Goal: Transaction & Acquisition: Purchase product/service

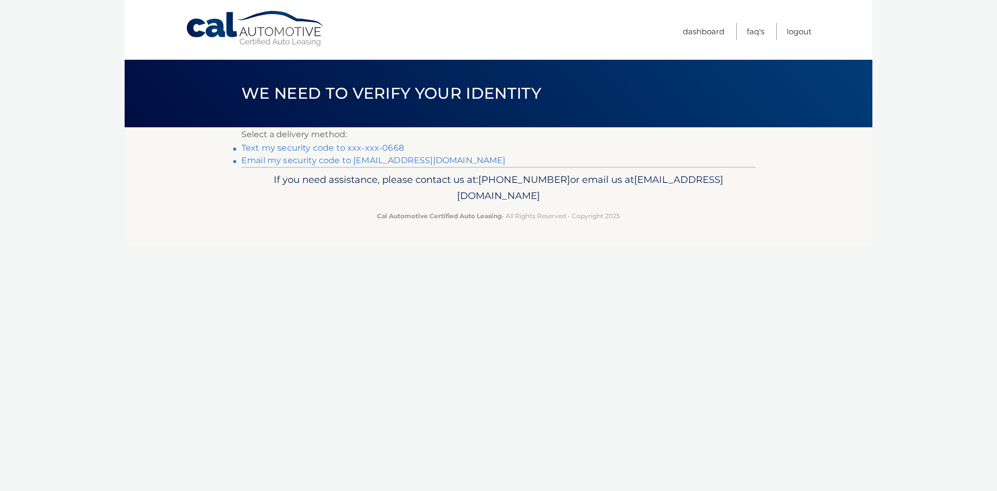
click at [344, 145] on link "Text my security code to xxx-xxx-0668" at bounding box center [322, 148] width 163 height 10
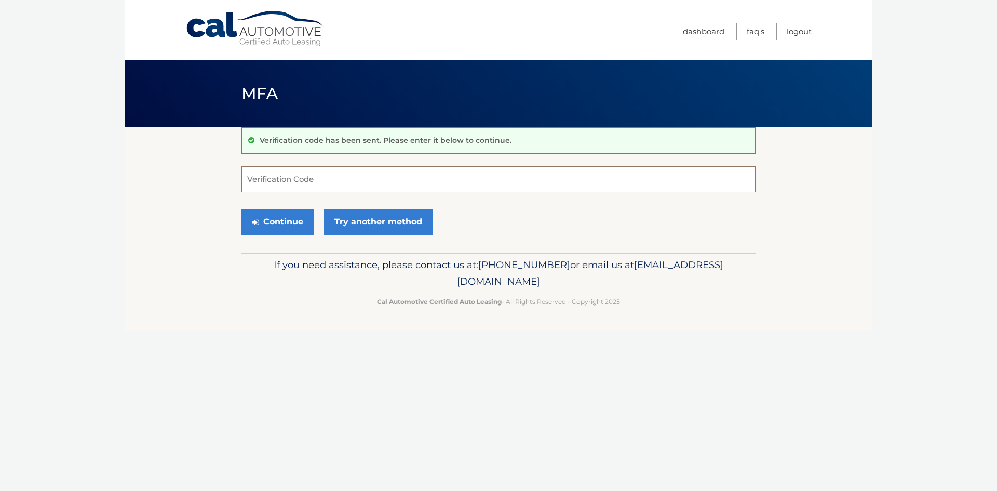
click at [374, 176] on input "Verification Code" at bounding box center [498, 179] width 514 height 26
type input "556910"
click at [241, 209] on button "Continue" at bounding box center [277, 222] width 72 height 26
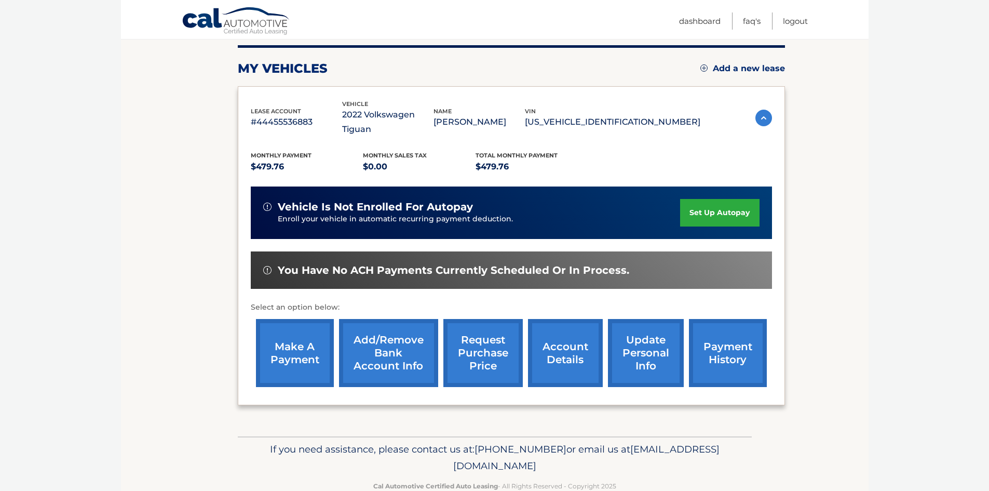
scroll to position [139, 0]
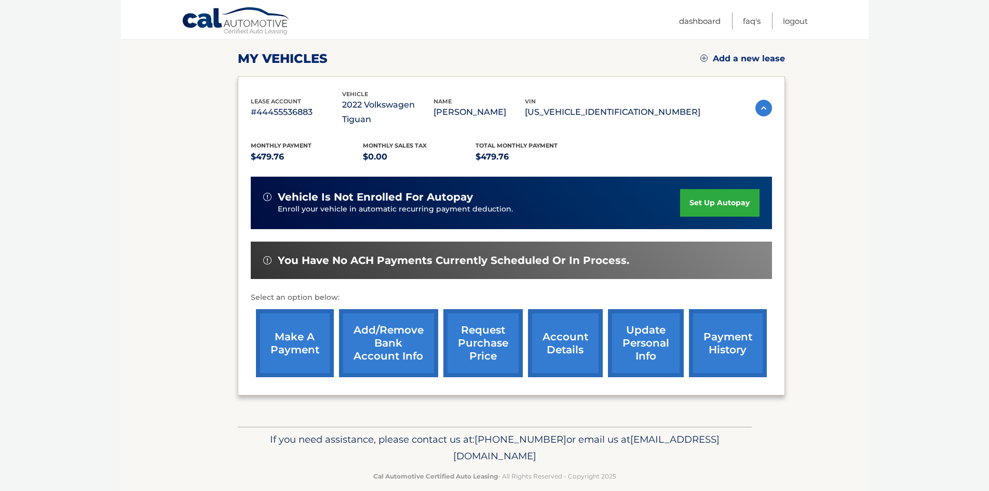
click at [315, 320] on link "make a payment" at bounding box center [295, 343] width 78 height 68
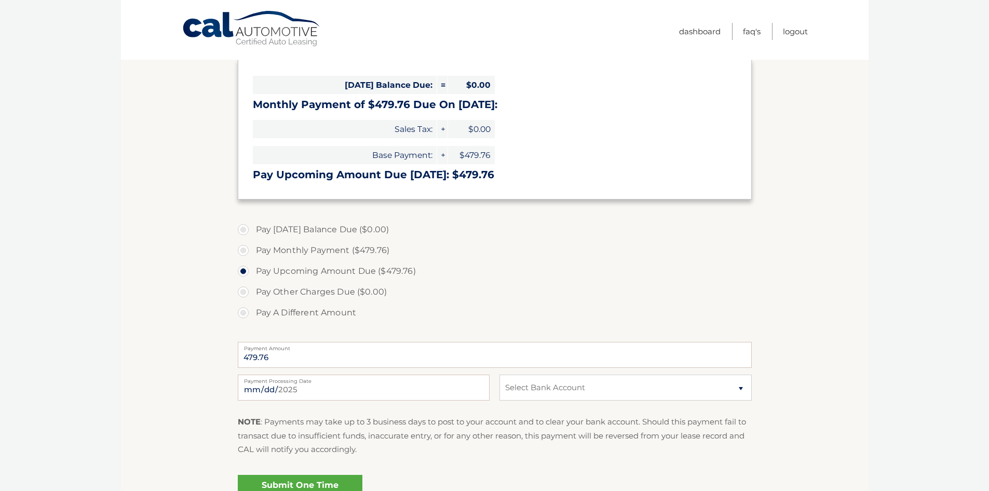
scroll to position [208, 0]
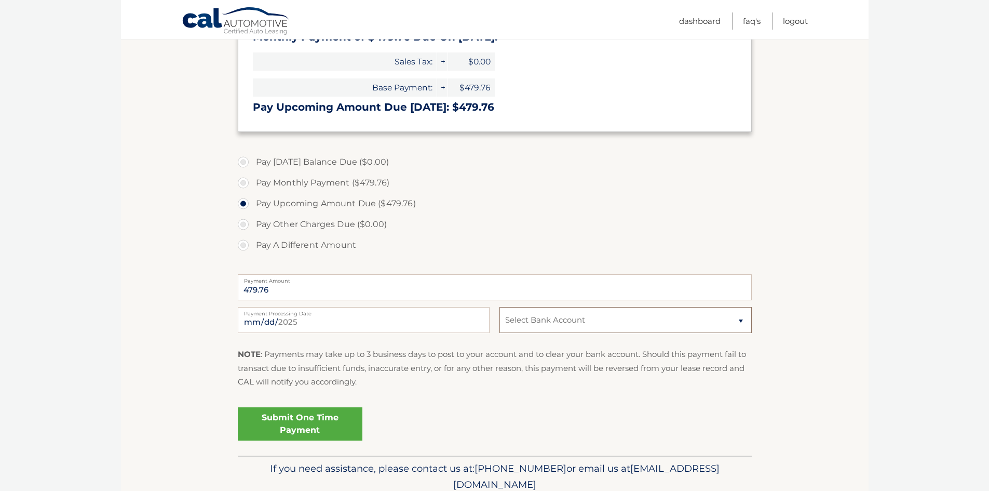
click at [569, 324] on select "Select Bank Account Checking CAPITAL ONE N.A. *****1293 Checking TEACHERS FCU *…" at bounding box center [626, 320] width 252 height 26
select select "N2VhZDY4MGEtYjdiYy00MzcwLTlkNjItZTNjYTIyZjQyNDMw"
click at [500, 307] on select "Select Bank Account Checking CAPITAL ONE N.A. *****1293 Checking TEACHERS FCU *…" at bounding box center [626, 320] width 252 height 26
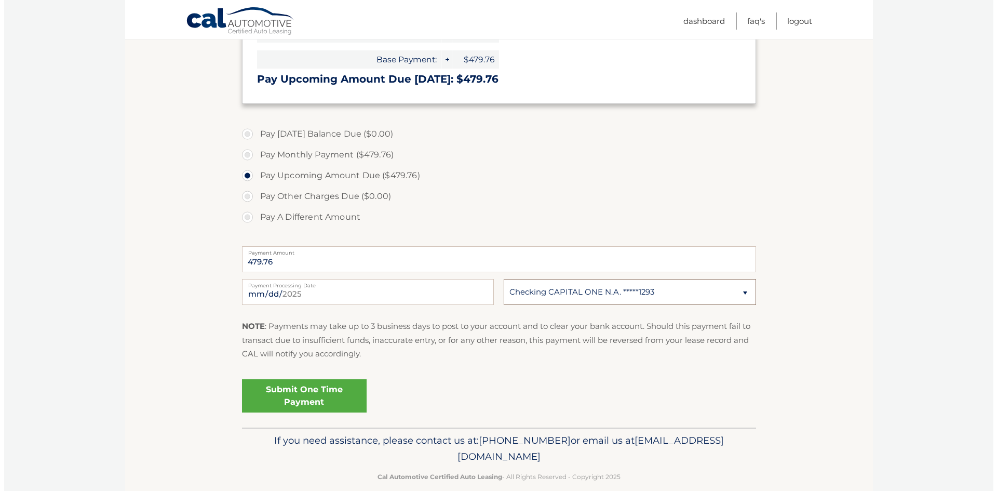
scroll to position [251, 0]
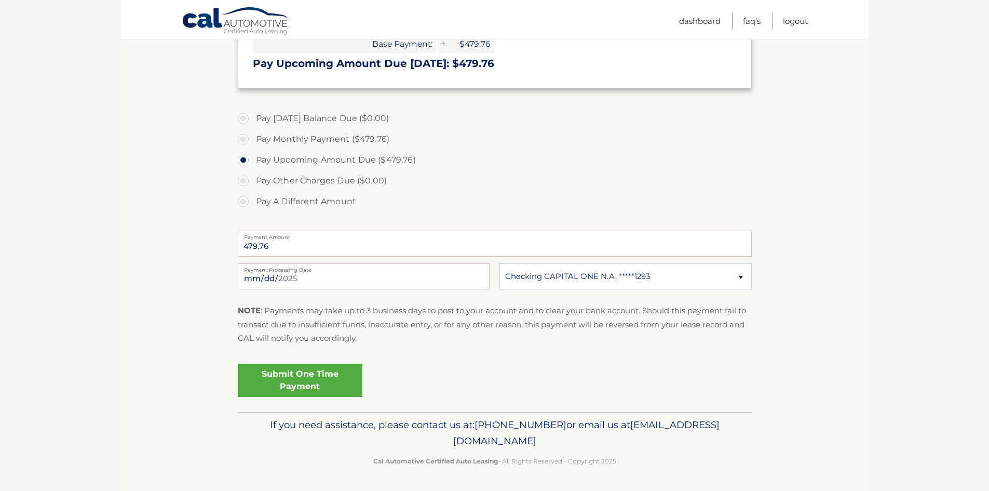
click at [332, 385] on link "Submit One Time Payment" at bounding box center [300, 380] width 125 height 33
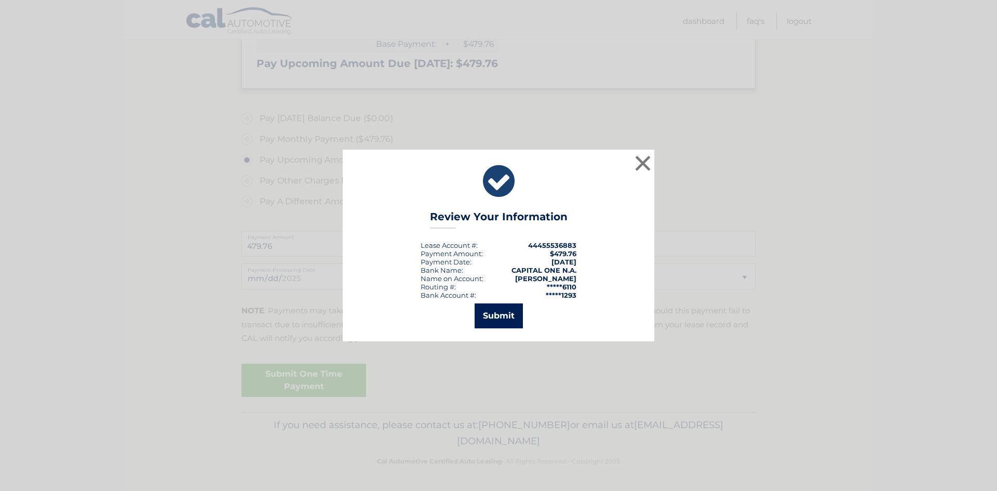
click at [497, 320] on button "Submit" at bounding box center [499, 315] width 48 height 25
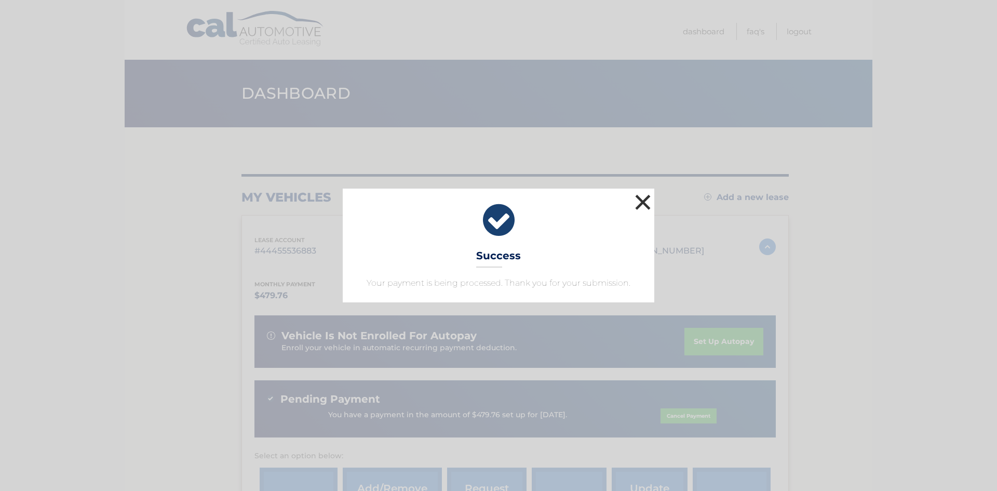
click at [648, 194] on button "×" at bounding box center [642, 202] width 21 height 21
